Goal: Communication & Community: Connect with others

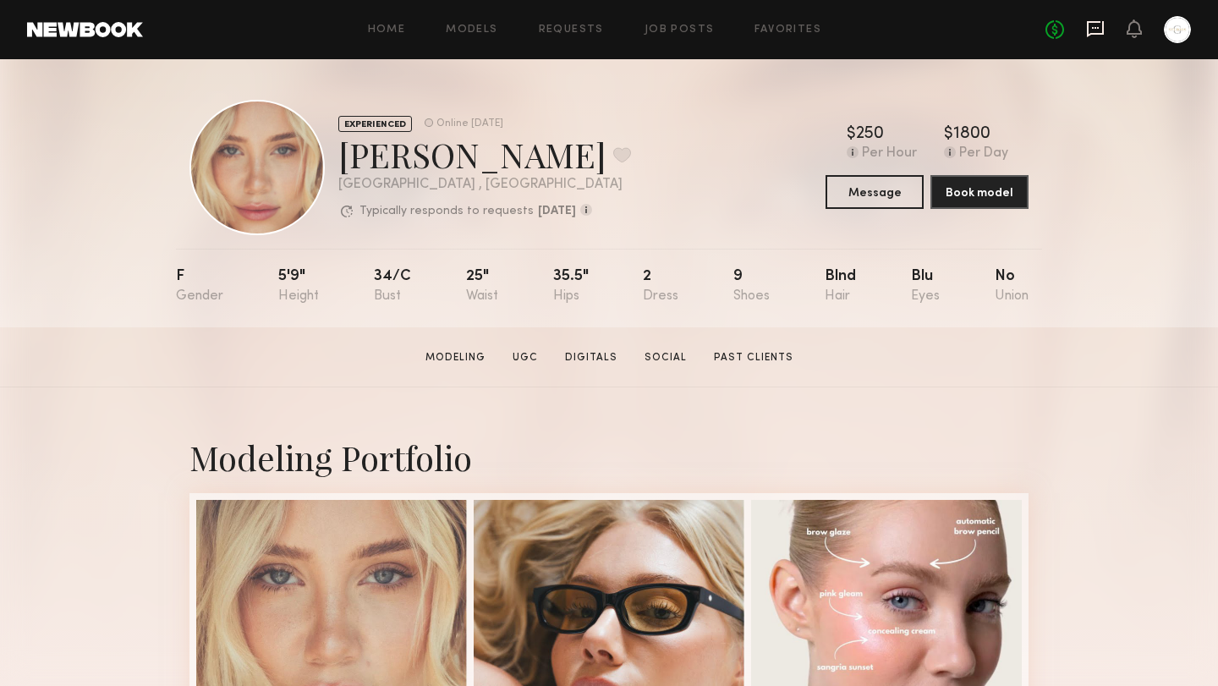
click at [1092, 29] on icon at bounding box center [1095, 28] width 19 height 19
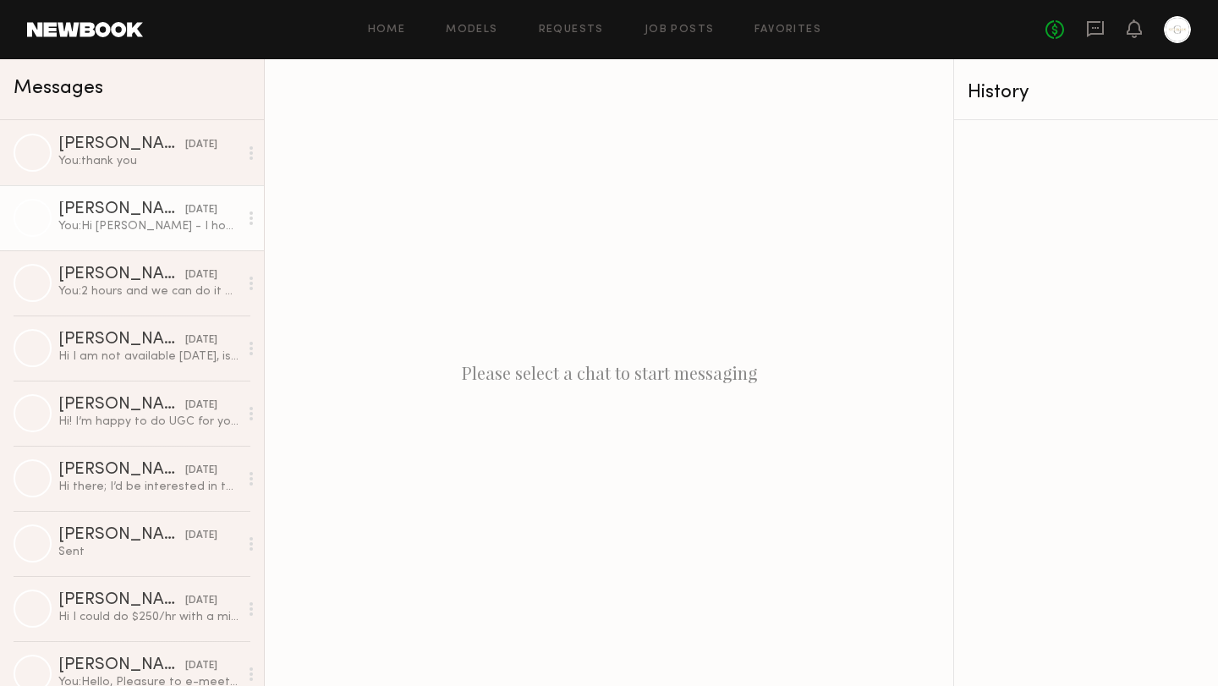
click at [172, 239] on link "Hailey M. 09/28/2025 You: Hi Hailey - I hope you are having a good weekend. Wou…" at bounding box center [132, 217] width 264 height 65
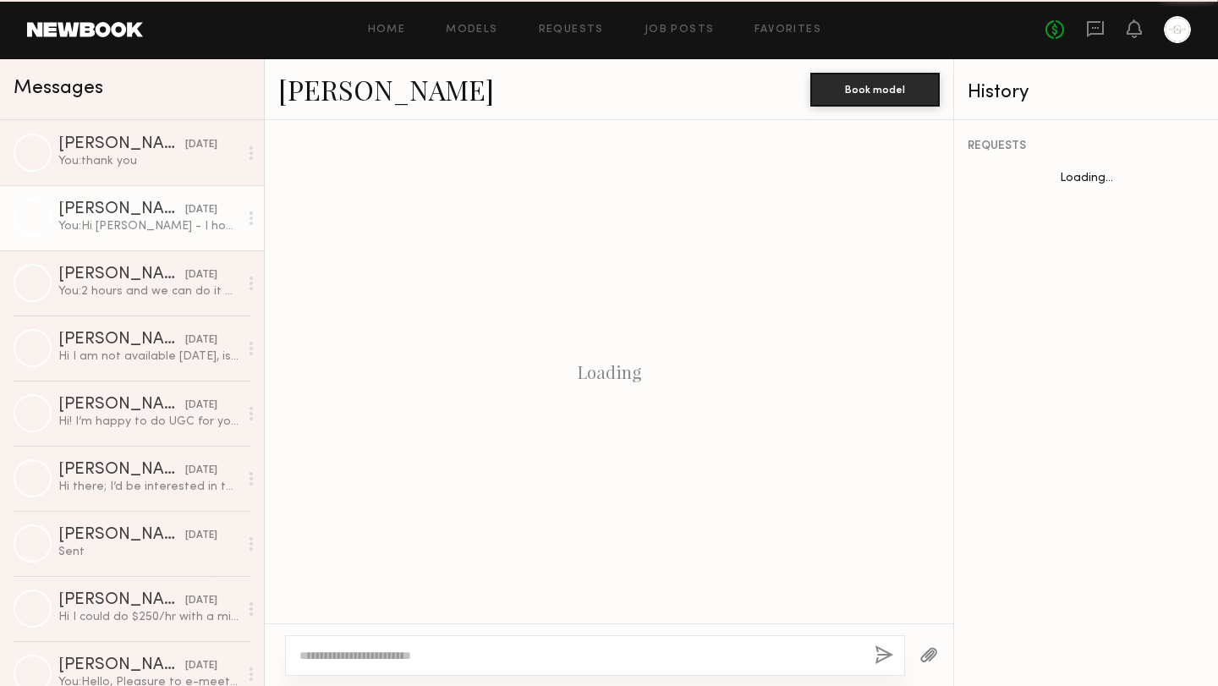
scroll to position [967, 0]
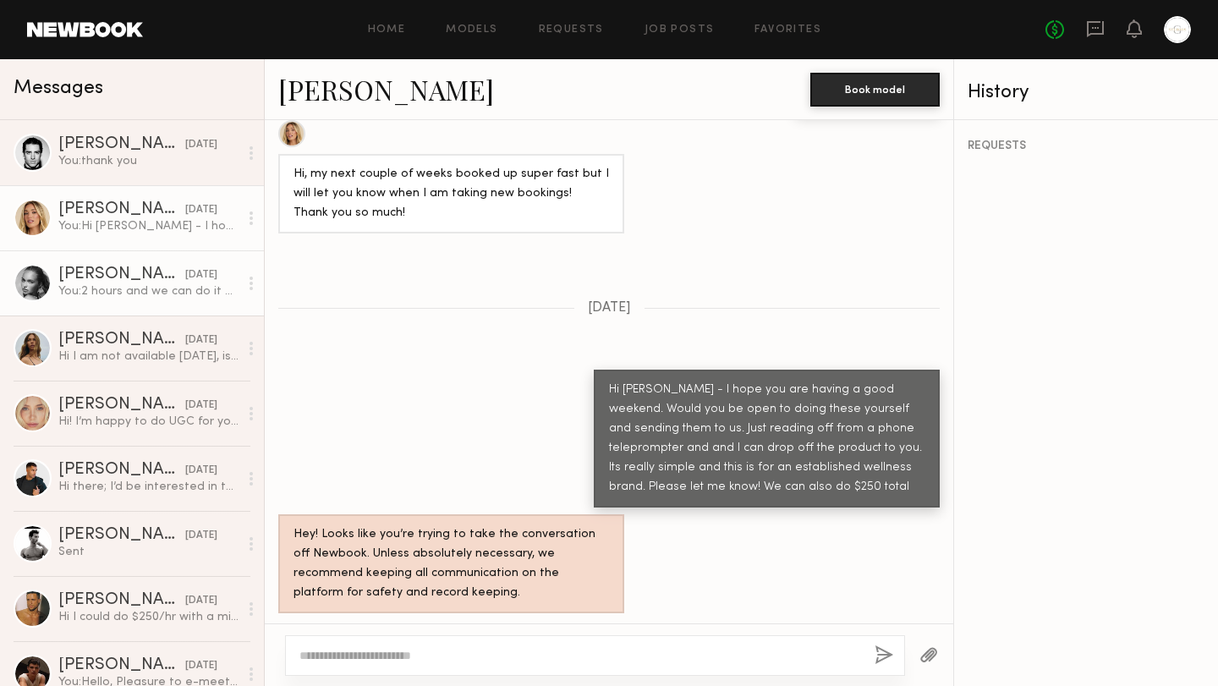
click at [170, 300] on link "Whitney T. 09/25/2025 You: 2 hours and we can do it at Erewhon. Maybe Monday?" at bounding box center [132, 282] width 264 height 65
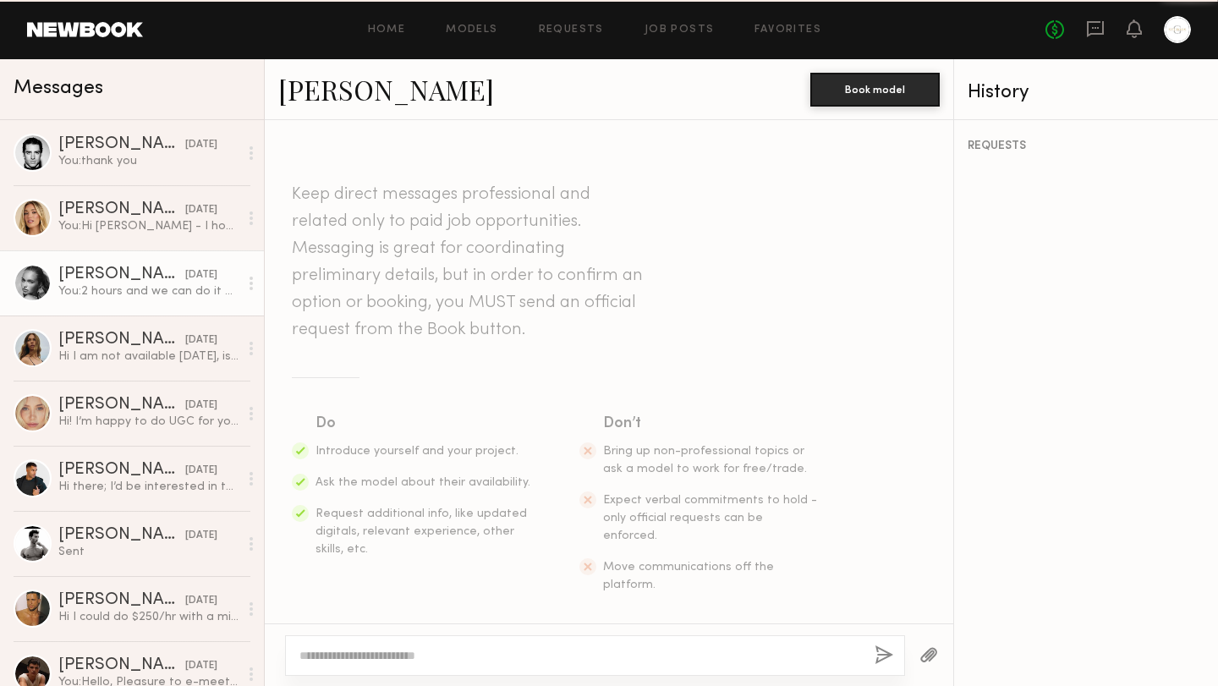
scroll to position [394, 0]
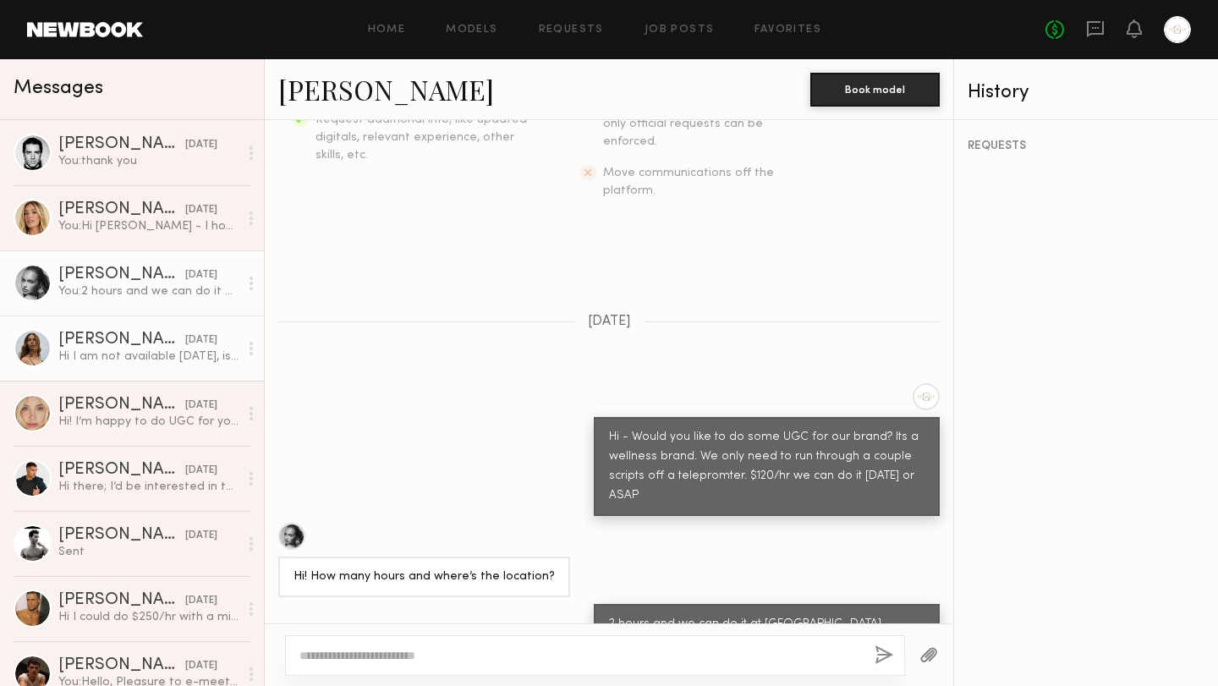
click at [151, 339] on div "[PERSON_NAME]" at bounding box center [121, 340] width 127 height 17
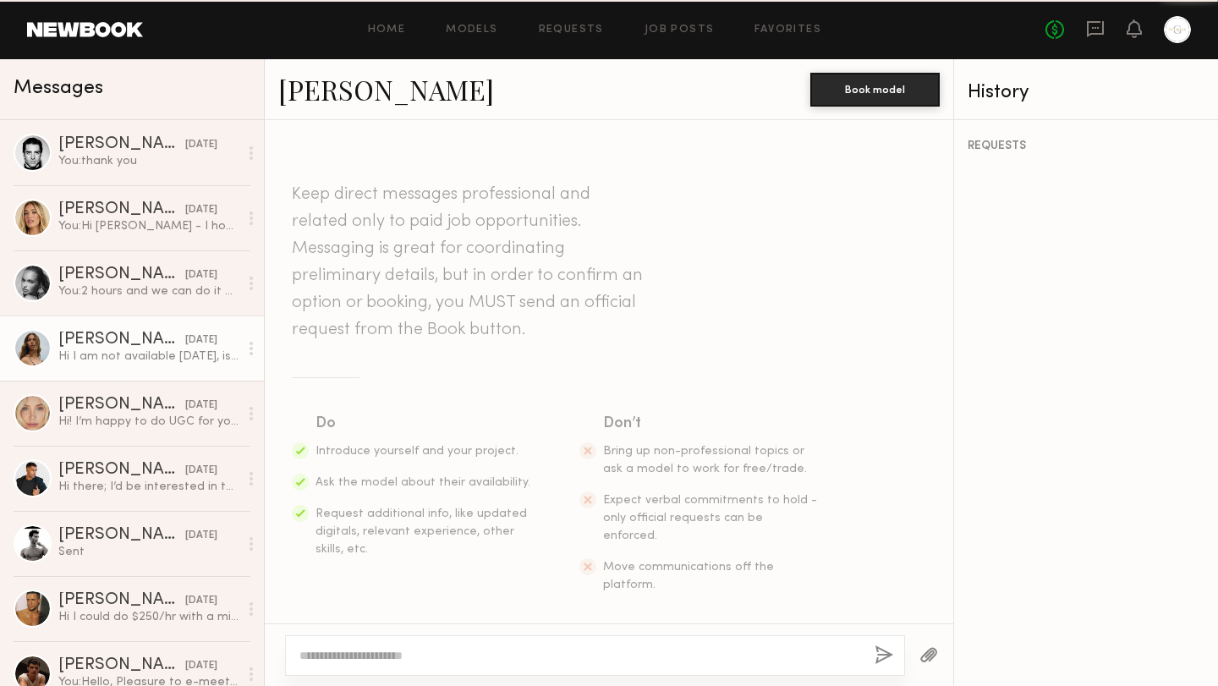
scroll to position [371, 0]
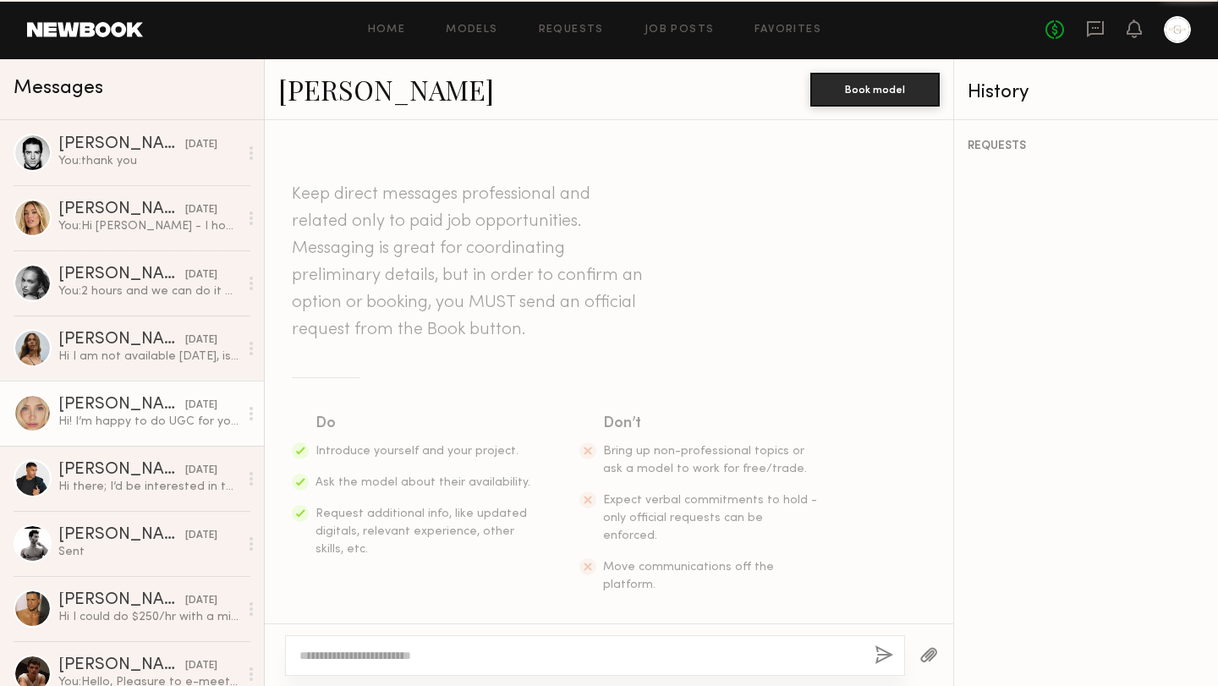
scroll to position [333, 0]
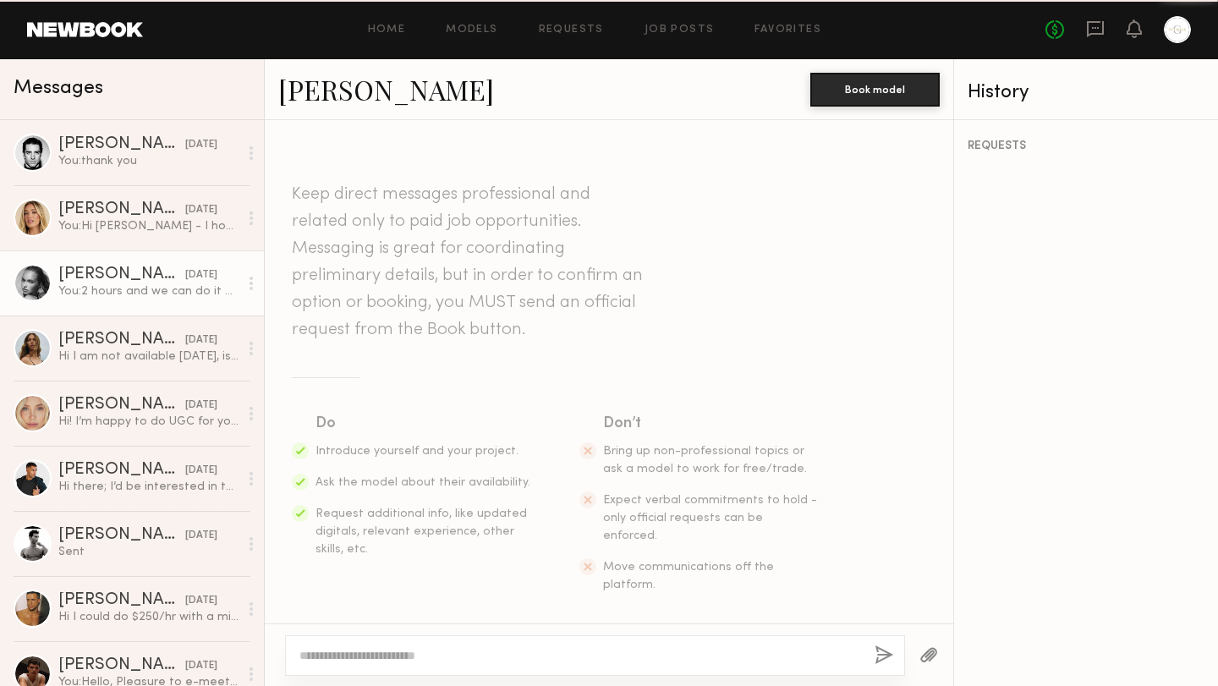
scroll to position [394, 0]
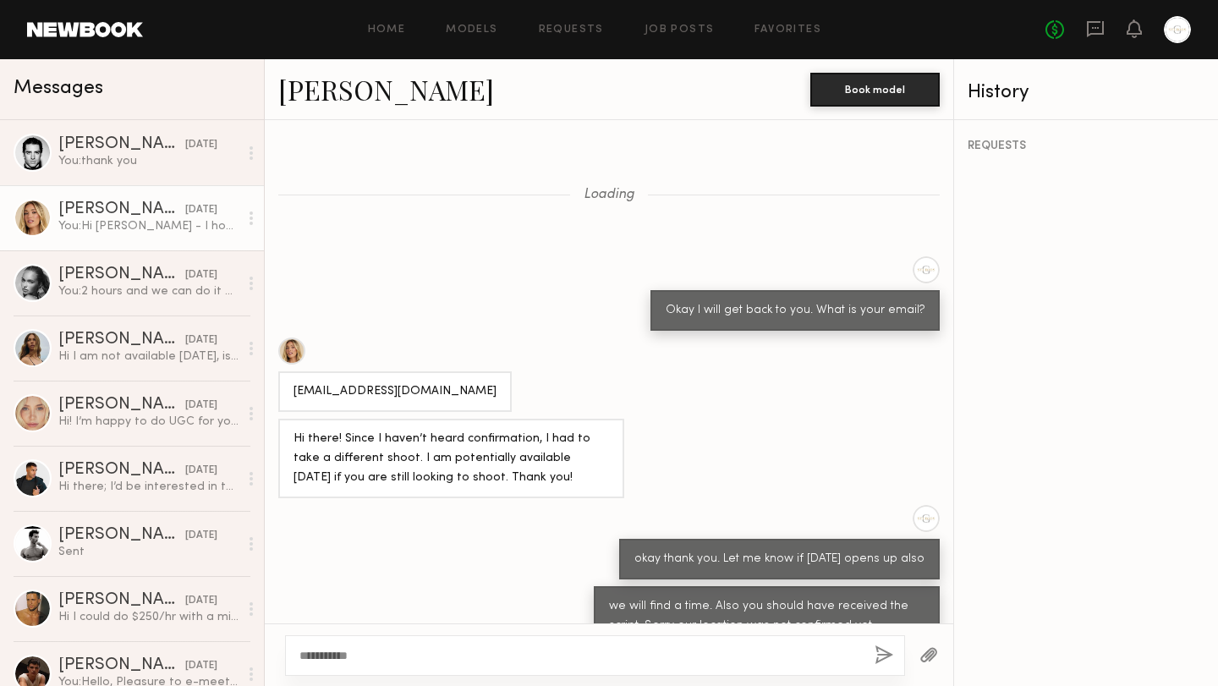
scroll to position [943, 0]
